Goal: Task Accomplishment & Management: Complete application form

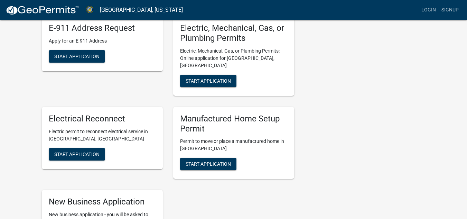
scroll to position [173, 0]
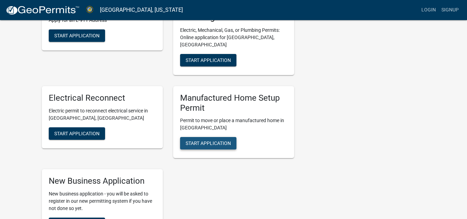
click at [209, 140] on span "Start Application" at bounding box center [208, 143] width 45 height 6
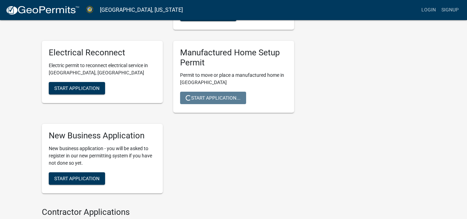
scroll to position [207, 0]
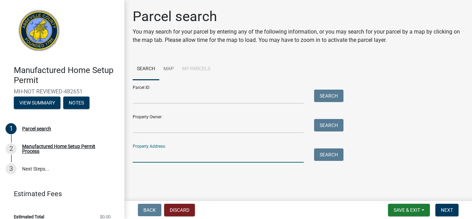
click at [146, 156] on input "Property Address:" at bounding box center [218, 155] width 171 height 14
type input "[STREET_ADDRESS]"
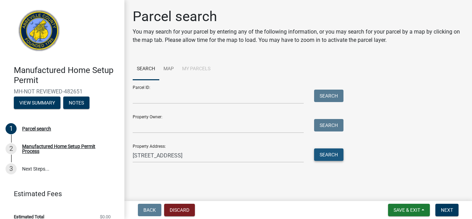
click at [335, 154] on button "Search" at bounding box center [328, 154] width 29 height 12
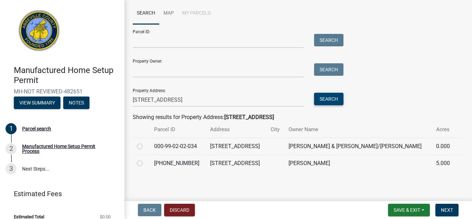
scroll to position [56, 0]
click at [145, 142] on label at bounding box center [145, 142] width 0 height 0
click at [145, 146] on input "radio" at bounding box center [147, 144] width 4 height 4
radio input "true"
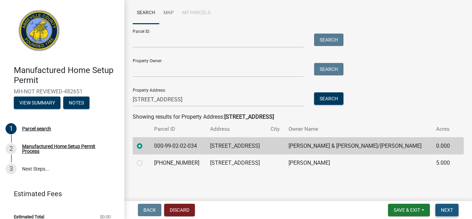
click at [443, 208] on span "Next" at bounding box center [447, 210] width 12 height 6
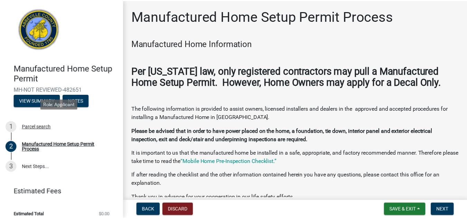
scroll to position [0, 0]
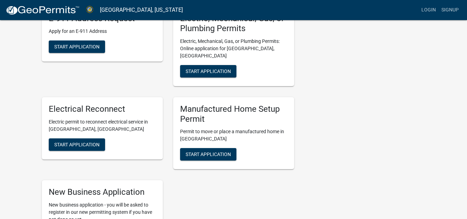
scroll to position [173, 0]
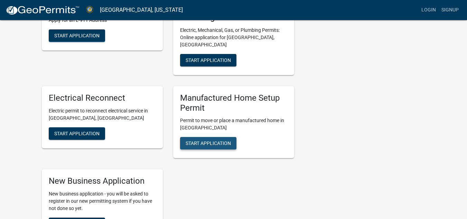
click at [200, 140] on span "Start Application" at bounding box center [208, 143] width 45 height 6
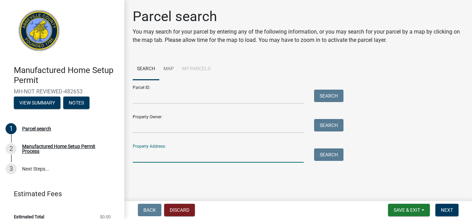
click at [150, 152] on input "Property Address:" at bounding box center [218, 155] width 171 height 14
type input "[STREET_ADDRESS]"
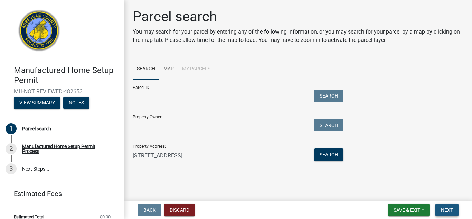
click at [444, 204] on button "Next" at bounding box center [446, 209] width 23 height 12
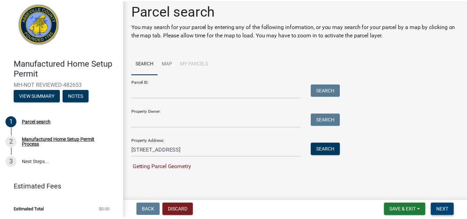
scroll to position [8, 0]
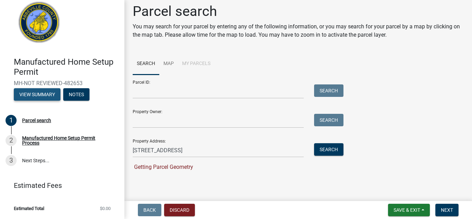
click at [47, 93] on button "View Summary" at bounding box center [37, 94] width 47 height 12
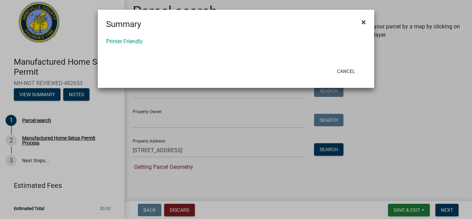
click at [365, 22] on span "×" at bounding box center [363, 22] width 4 height 10
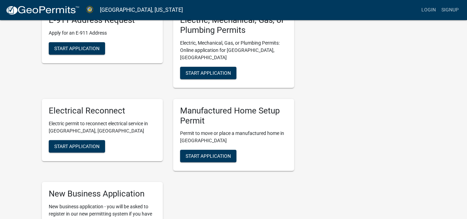
scroll to position [173, 0]
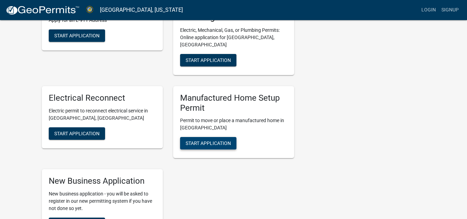
click at [210, 140] on span "Start Application" at bounding box center [208, 143] width 45 height 6
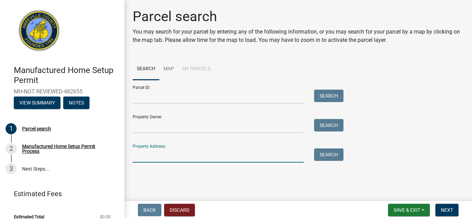
click at [150, 158] on input "Property Address:" at bounding box center [218, 155] width 171 height 14
type input "[STREET_ADDRESS]"
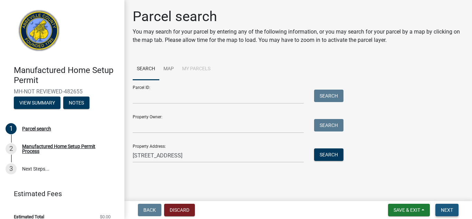
click at [445, 204] on button "Next" at bounding box center [446, 209] width 23 height 12
click at [442, 208] on span "Next" at bounding box center [447, 210] width 12 height 6
click at [74, 103] on button "Notes" at bounding box center [76, 102] width 26 height 12
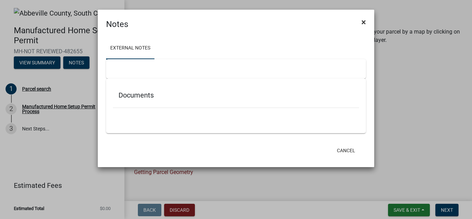
click at [368, 22] on button "×" at bounding box center [364, 21] width 16 height 19
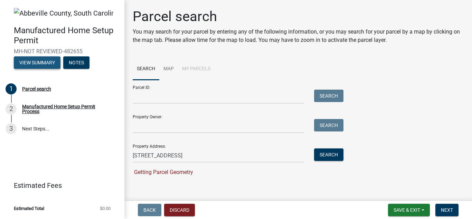
click at [49, 65] on button "View Summary" at bounding box center [37, 62] width 47 height 12
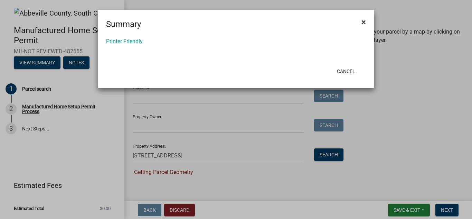
click at [364, 21] on span "×" at bounding box center [363, 22] width 4 height 10
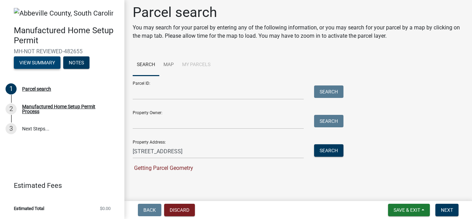
scroll to position [5, 0]
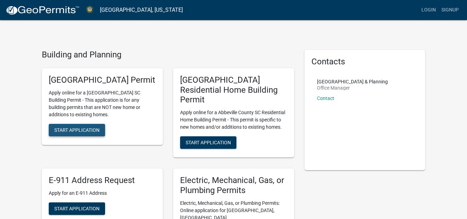
click at [93, 136] on button "Start Application" at bounding box center [77, 130] width 56 height 12
